Goal: Find specific page/section: Find specific page/section

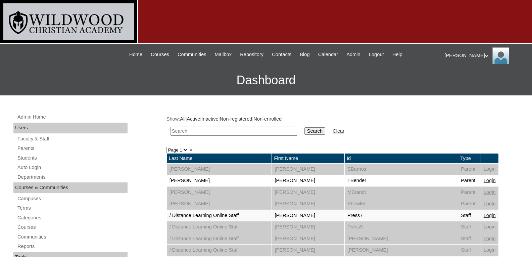
click at [233, 127] on input "text" at bounding box center [234, 131] width 127 height 9
type input "curt"
click at [305, 127] on input "Search" at bounding box center [315, 130] width 21 height 7
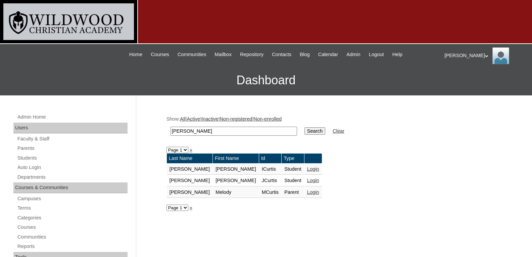
click at [307, 168] on link "Login" at bounding box center [313, 168] width 12 height 5
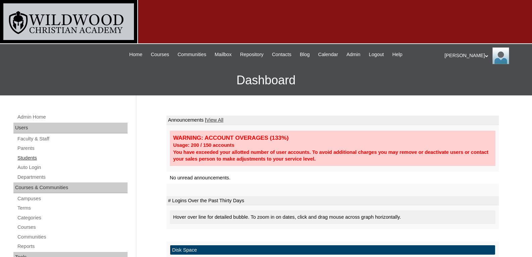
click at [33, 158] on link "Students" at bounding box center [72, 158] width 111 height 8
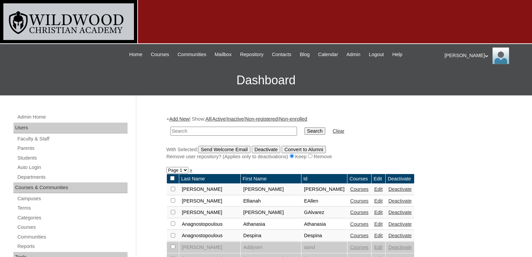
click at [191, 132] on input "text" at bounding box center [234, 131] width 127 height 9
type input "cur"
click at [305, 127] on input "Search" at bounding box center [315, 130] width 21 height 7
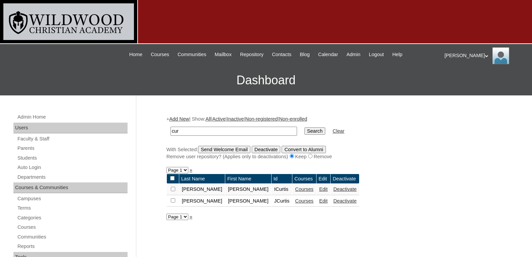
click at [295, 190] on link "Courses" at bounding box center [304, 188] width 18 height 5
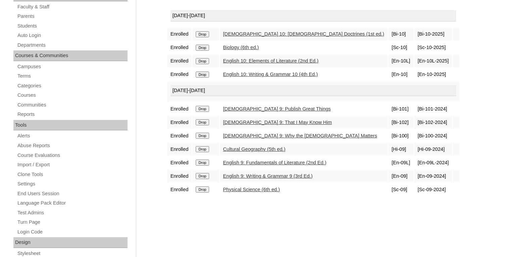
scroll to position [132, 0]
